Goal: Task Accomplishment & Management: Manage account settings

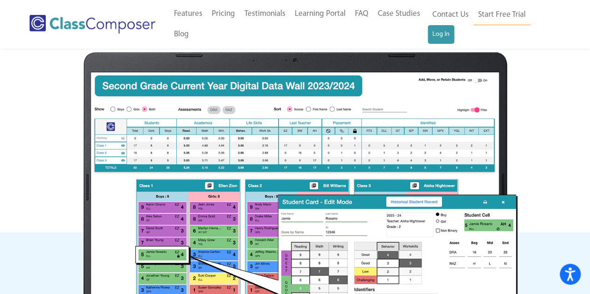
scroll to position [559, 0]
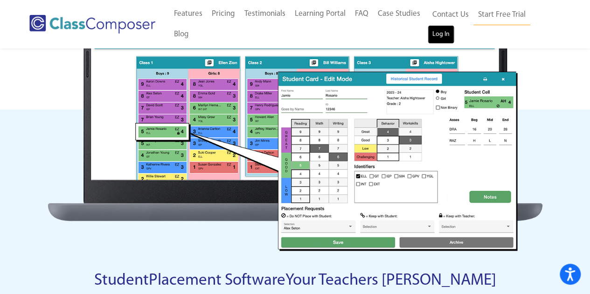
click at [436, 35] on link "Log In" at bounding box center [441, 34] width 27 height 19
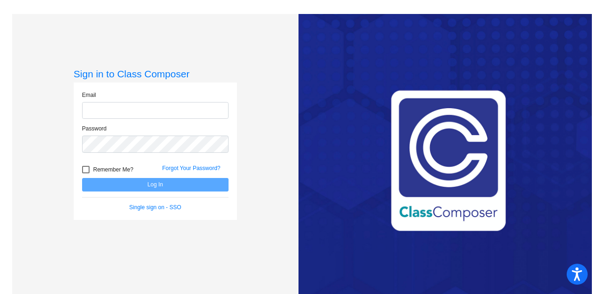
type input "[PERSON_NAME][EMAIL_ADDRESS][PERSON_NAME][DOMAIN_NAME]"
click at [93, 170] on span "Remember Me?" at bounding box center [113, 169] width 40 height 11
click at [86, 173] on input "Remember Me?" at bounding box center [85, 173] width 0 height 0
checkbox input "true"
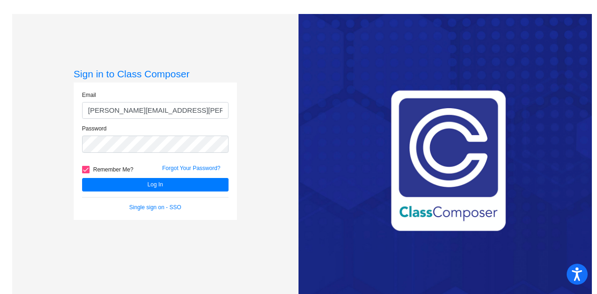
click at [185, 202] on form "Email [PERSON_NAME][EMAIL_ADDRESS][PERSON_NAME][DOMAIN_NAME] Password Remember …" at bounding box center [155, 151] width 146 height 121
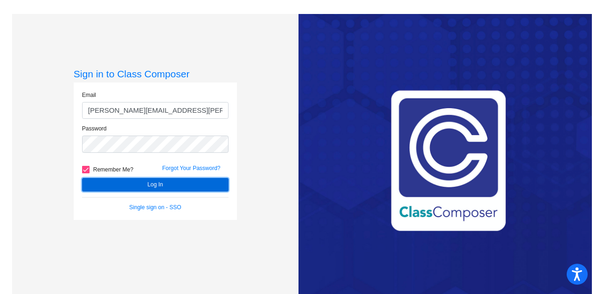
click at [172, 187] on button "Log In" at bounding box center [155, 185] width 146 height 14
